Goal: Task Accomplishment & Management: Use online tool/utility

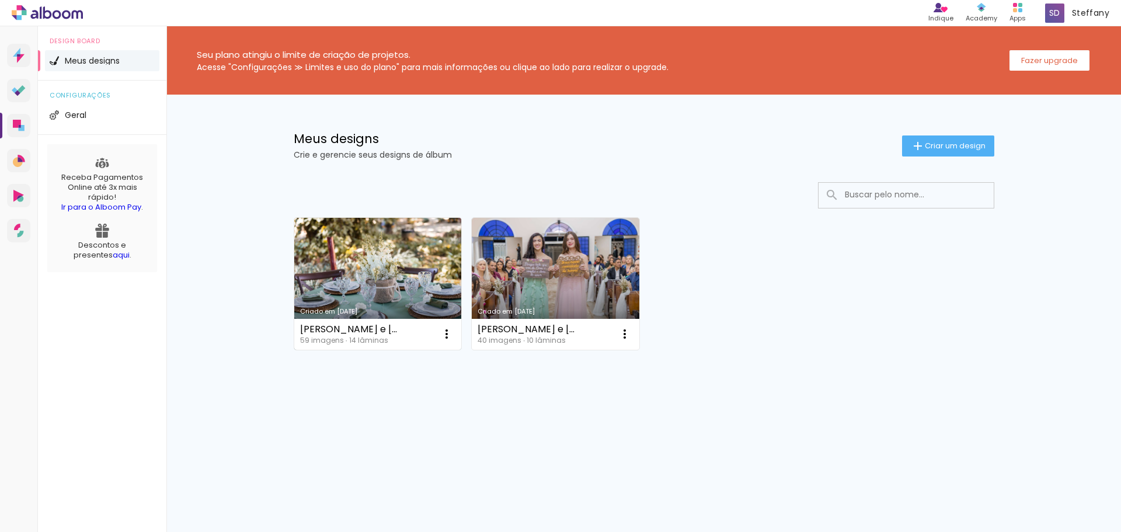
click at [419, 287] on link "Criado em [DATE]" at bounding box center [378, 284] width 168 height 132
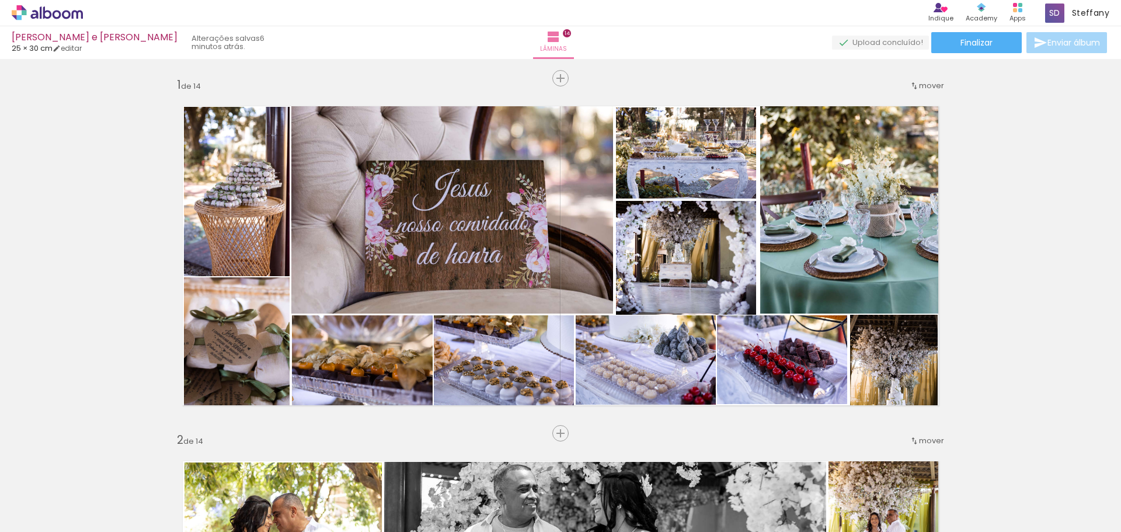
drag, startPoint x: 0, startPoint y: 0, endPoint x: 1109, endPoint y: 529, distance: 1228.3
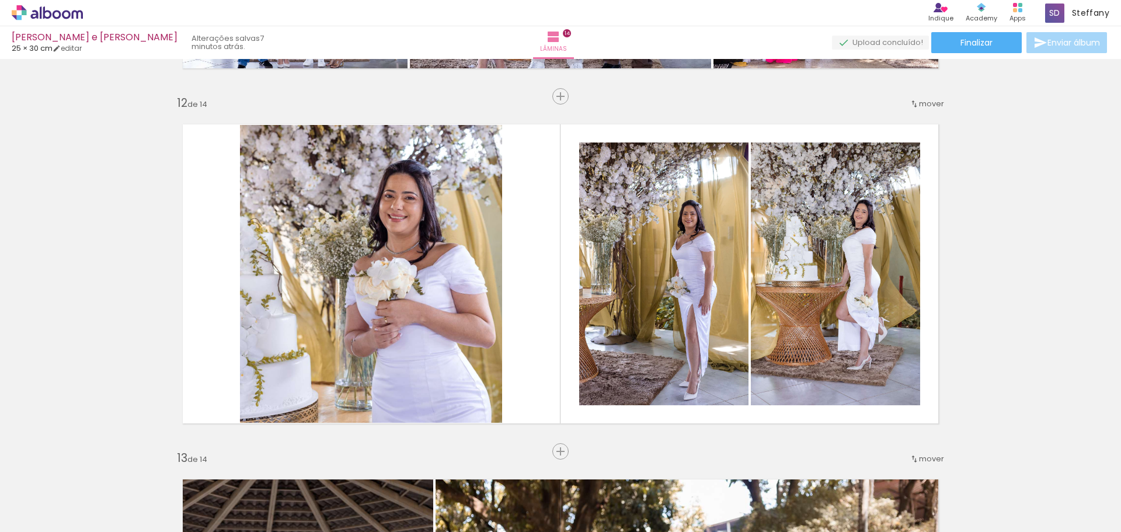
scroll to position [3884, 0]
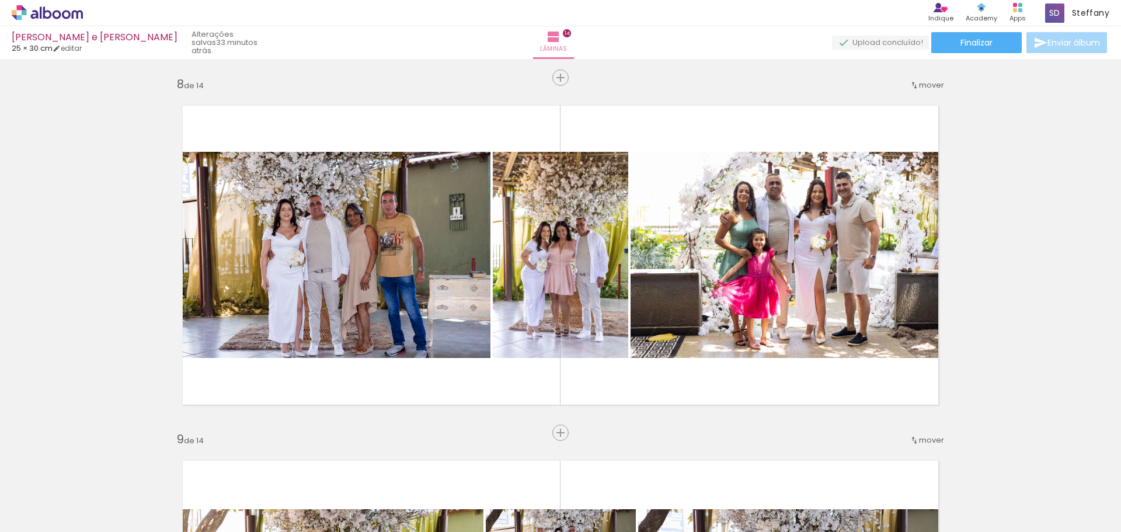
scroll to position [2483, 0]
